Goal: Transaction & Acquisition: Purchase product/service

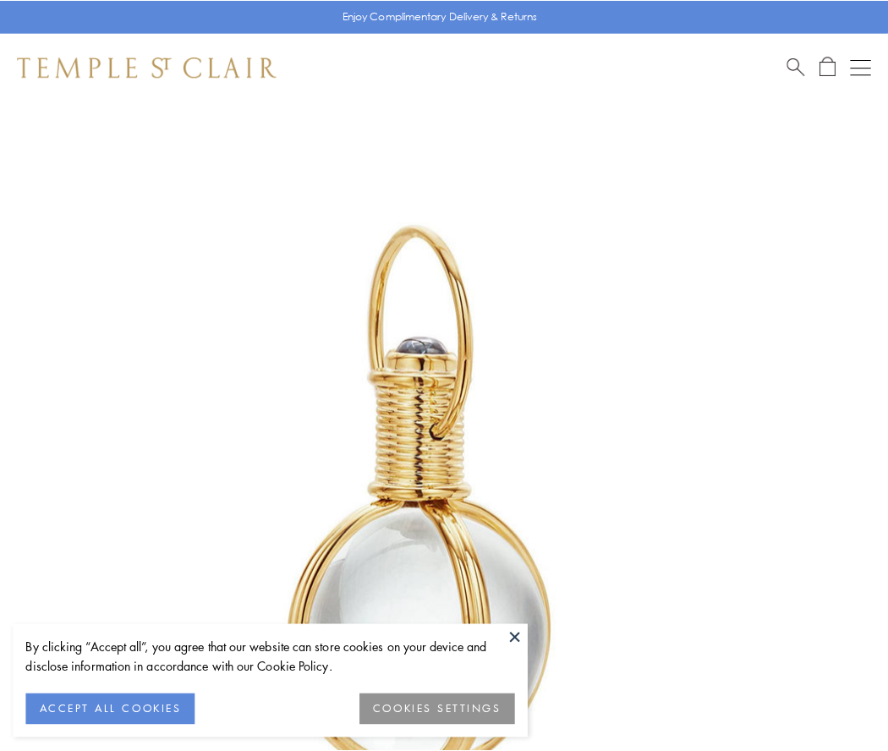
scroll to position [441, 0]
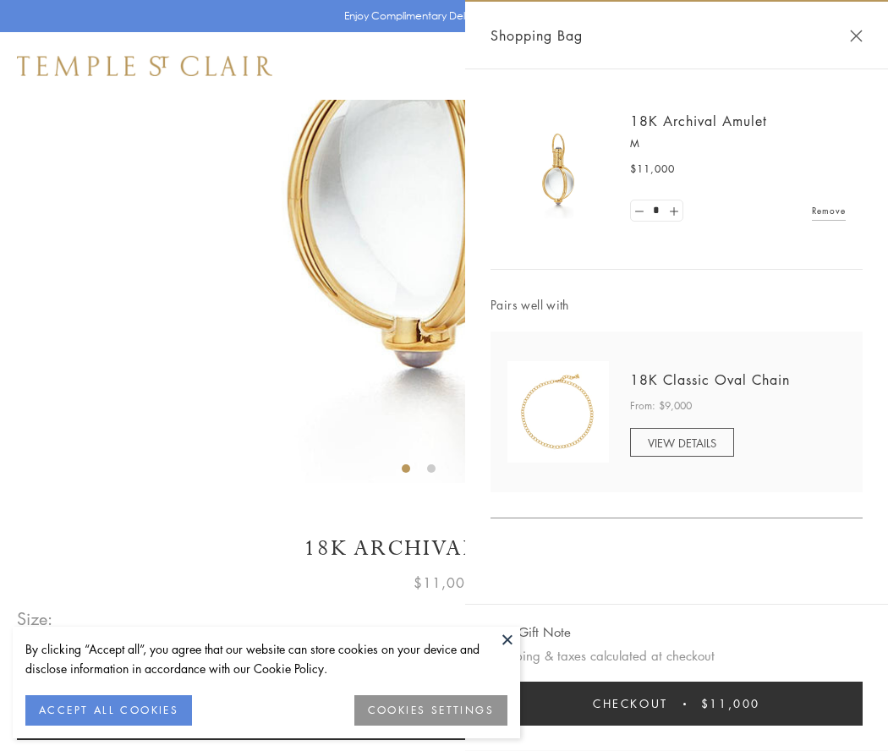
click at [677, 704] on button "Checkout $11,000" at bounding box center [676, 704] width 372 height 44
